Goal: Share content: Share content

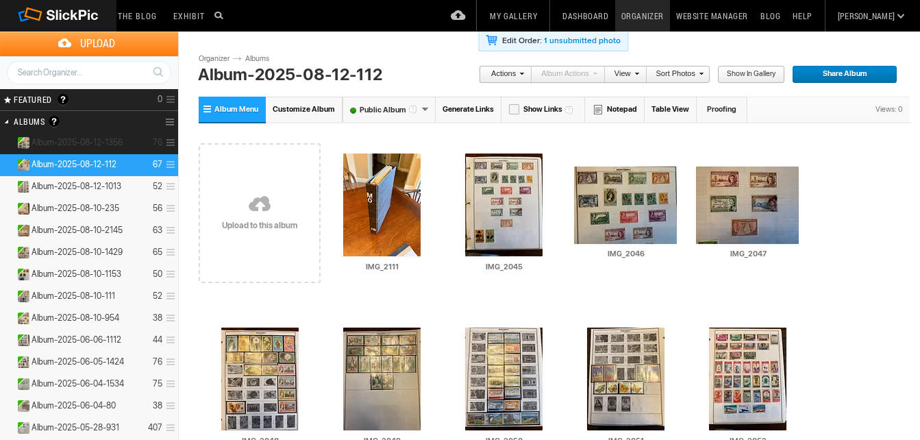
click at [49, 138] on span "Album-2025-08-12-1356" at bounding box center [76, 142] width 91 height 11
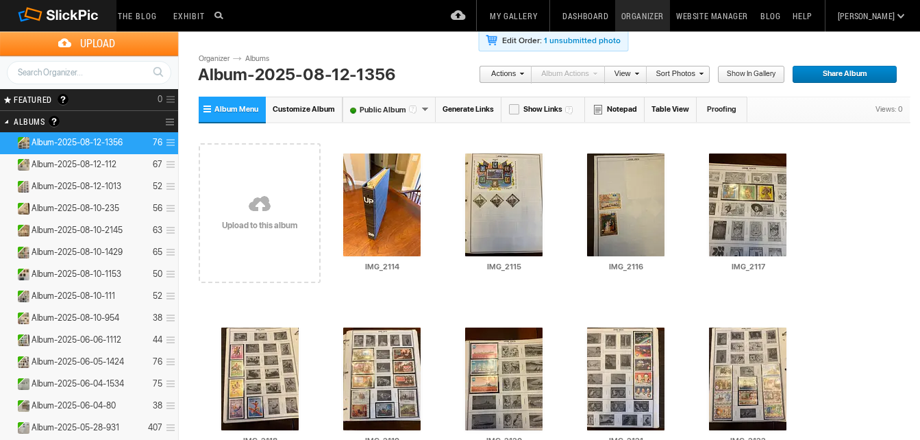
click at [460, 106] on link "Generate Links" at bounding box center [469, 109] width 66 height 25
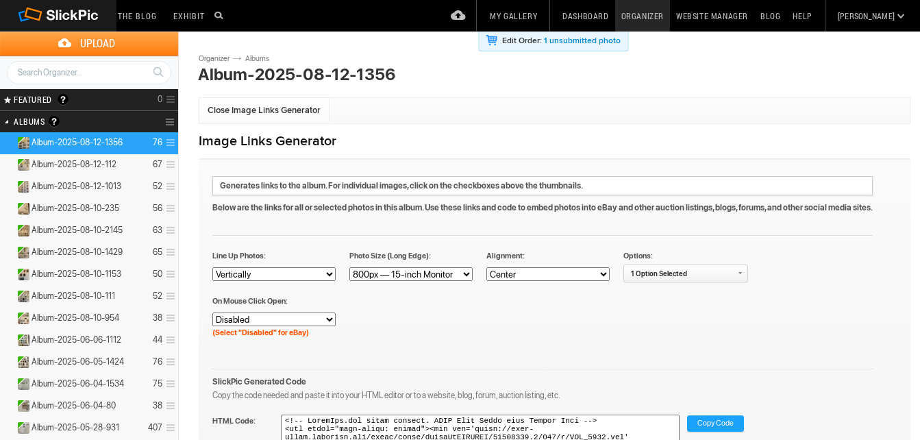
click at [723, 421] on span "Copy Code" at bounding box center [715, 424] width 36 height 18
